Goal: Navigation & Orientation: Go to known website

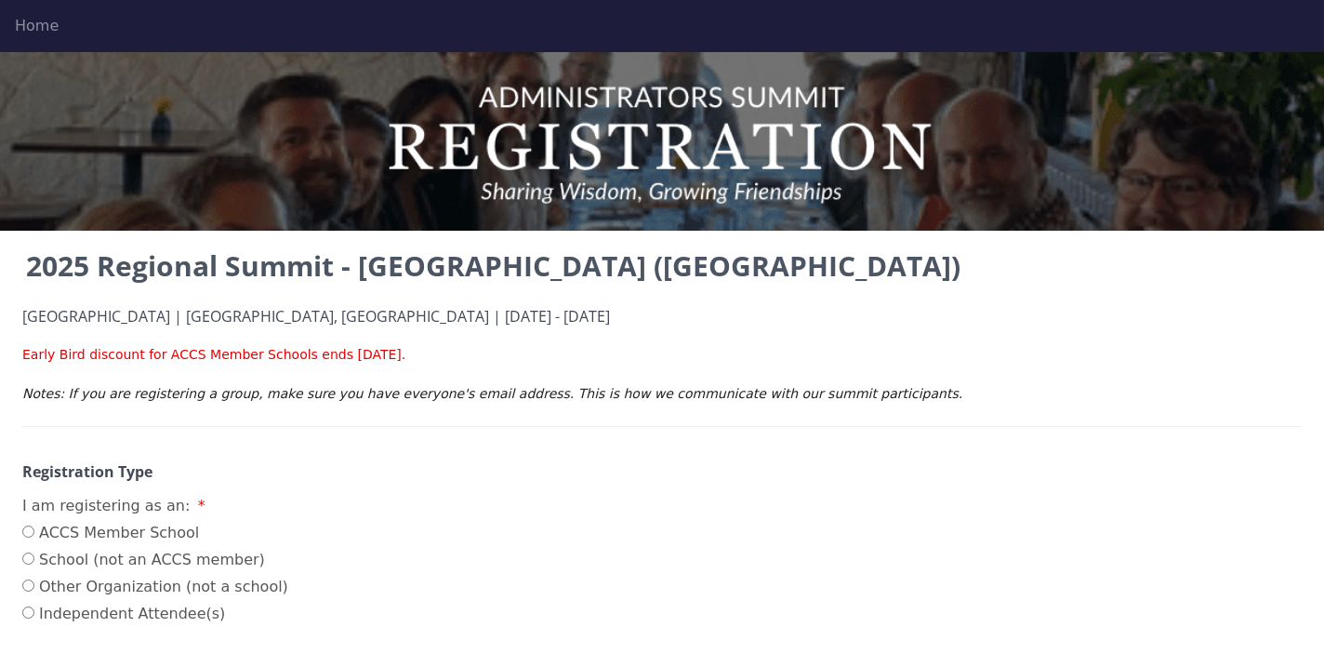
click at [37, 30] on div "Home" at bounding box center [662, 26] width 1294 height 22
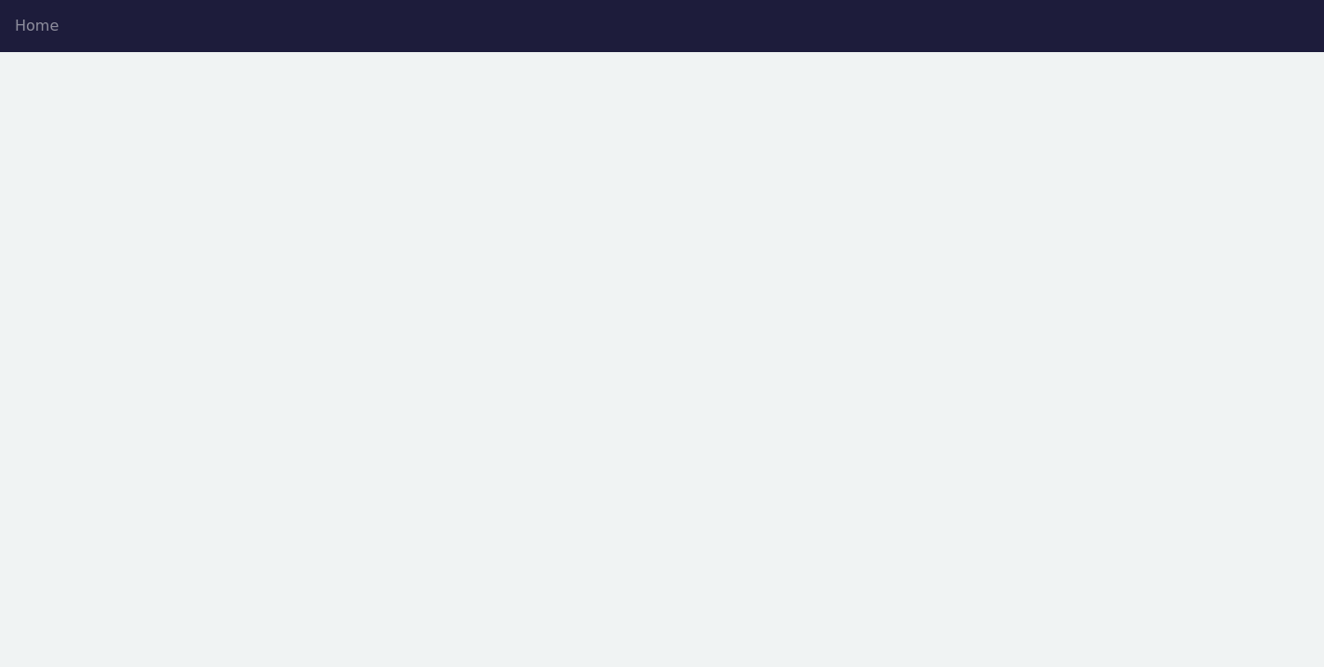
click at [45, 23] on div "Home" at bounding box center [662, 26] width 1294 height 22
